Goal: Task Accomplishment & Management: Use online tool/utility

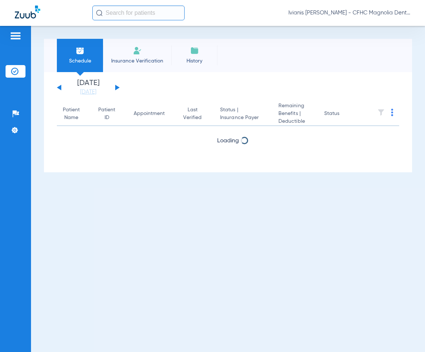
click at [126, 60] on span "Insurance Verification" at bounding box center [137, 60] width 57 height 7
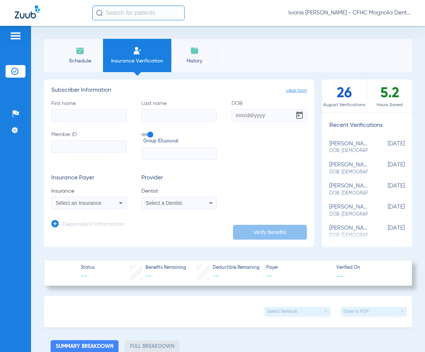
click at [81, 114] on input "First name" at bounding box center [88, 115] width 75 height 13
click at [76, 115] on input "First name Required" at bounding box center [88, 115] width 75 height 13
type input "[PERSON_NAME]"
type input "[DATE]"
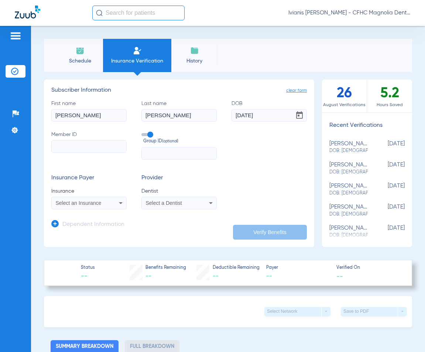
click at [62, 149] on input "Member ID" at bounding box center [88, 146] width 75 height 13
paste input "9612898898"
type input "9612898898"
click at [71, 202] on span "Select an Insurance" at bounding box center [79, 203] width 46 height 6
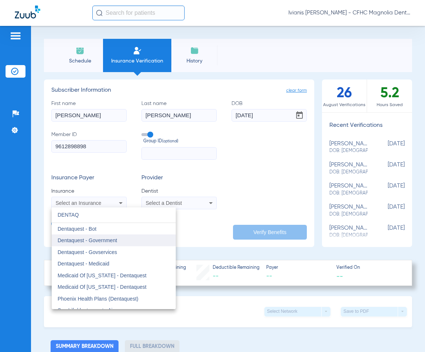
type input "DENTAQ"
click at [106, 242] on span "Dentaquest - Government" at bounding box center [88, 240] width 60 height 6
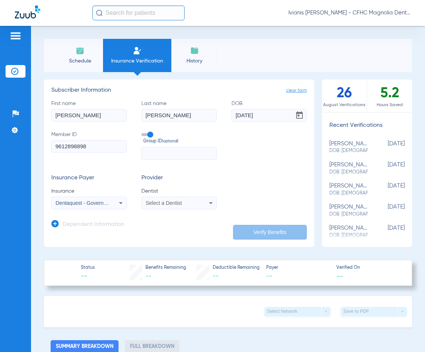
click at [173, 203] on span "Select a Dentist" at bounding box center [164, 203] width 36 height 6
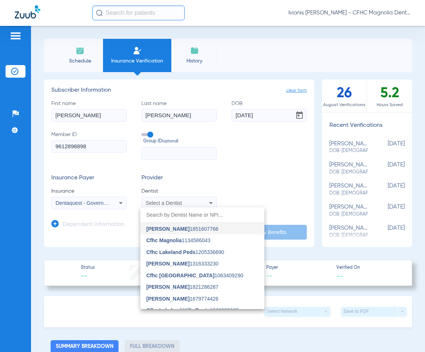
click at [173, 204] on div at bounding box center [212, 176] width 425 height 352
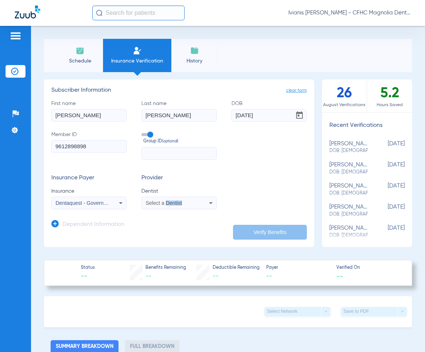
click at [173, 204] on span "Select a Dentist" at bounding box center [164, 203] width 36 height 6
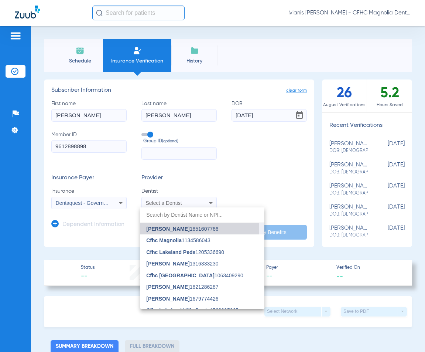
click at [182, 230] on span "[PERSON_NAME]" at bounding box center [167, 229] width 43 height 6
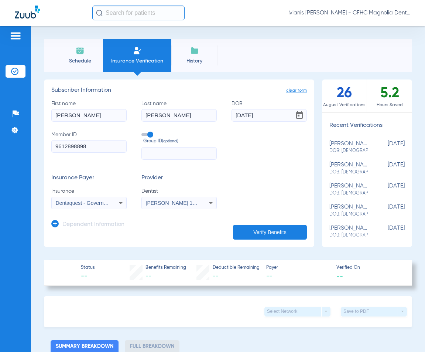
click at [273, 232] on button "Verify Benefits" at bounding box center [270, 232] width 74 height 15
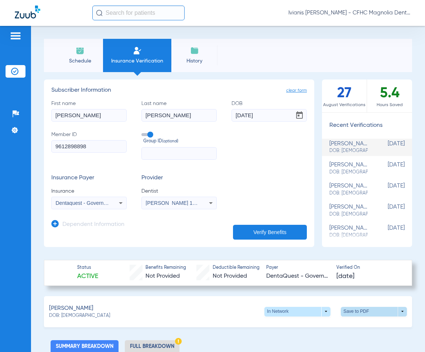
click at [377, 311] on span at bounding box center [375, 312] width 18 height 18
click at [314, 323] on span "Save to PDF" at bounding box center [313, 325] width 29 height 5
click at [84, 58] on span "Schedule" at bounding box center [79, 60] width 35 height 7
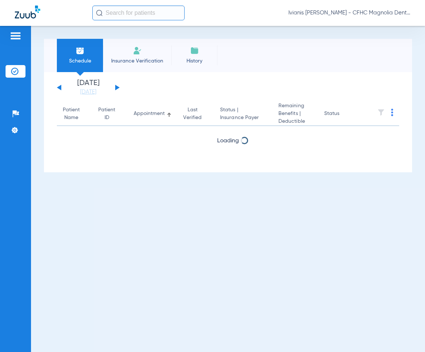
click at [129, 61] on span "Insurance Verification" at bounding box center [137, 60] width 57 height 7
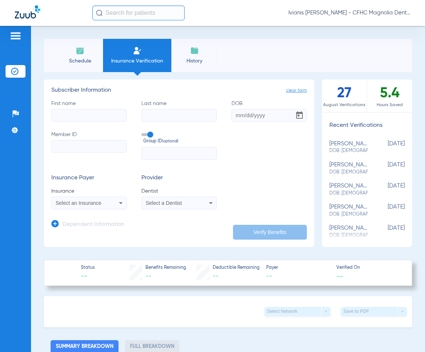
click at [21, 265] on div "Patients Insurance Verification Setup Help Center Settings" at bounding box center [15, 202] width 31 height 352
paste input "4605509"
type input "4605509"
click at [88, 204] on span "Select an Insurance" at bounding box center [79, 203] width 46 height 6
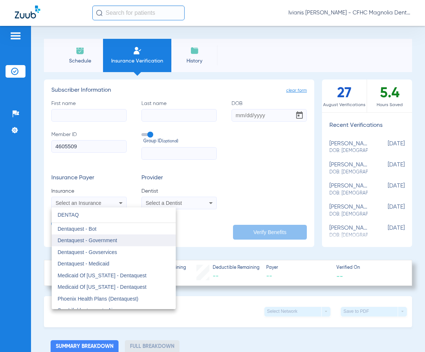
type input "DENTAQ"
click at [103, 237] on mat-option "Dentaquest - Government" at bounding box center [114, 240] width 124 height 12
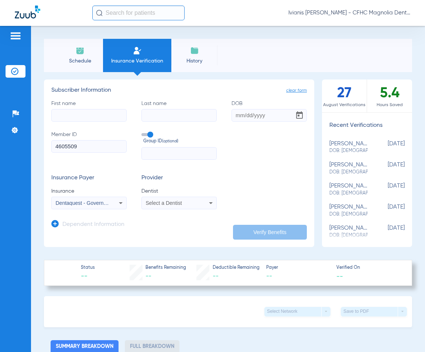
click at [82, 114] on input "First name" at bounding box center [88, 115] width 75 height 13
type input "[PERSON_NAME]"
type input "[DATE]"
click at [176, 204] on span "Select a Dentist" at bounding box center [164, 203] width 36 height 6
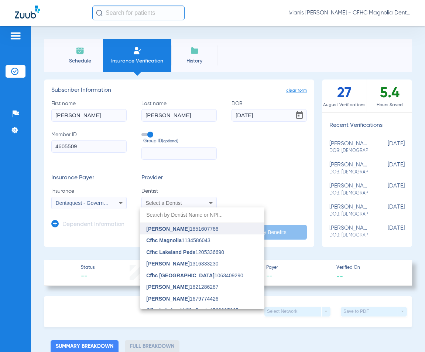
click at [185, 230] on span "[PERSON_NAME]" at bounding box center [167, 229] width 43 height 6
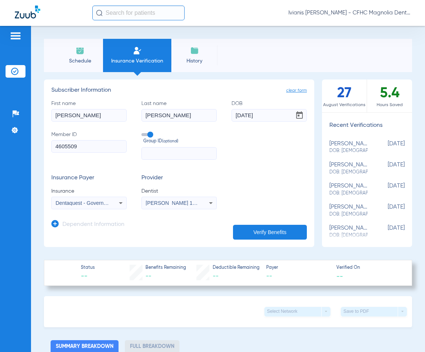
click at [260, 233] on button "Verify Benefits" at bounding box center [270, 232] width 74 height 15
